Goal: Navigation & Orientation: Find specific page/section

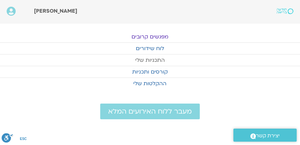
click at [152, 59] on link "התכניות שלי" at bounding box center [150, 59] width 300 height 11
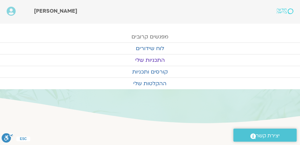
click at [154, 34] on link "מפגשים קרובים" at bounding box center [150, 36] width 300 height 11
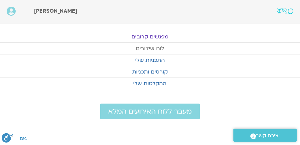
click at [155, 50] on link "לוח שידורים" at bounding box center [150, 48] width 300 height 11
